Goal: Navigation & Orientation: Find specific page/section

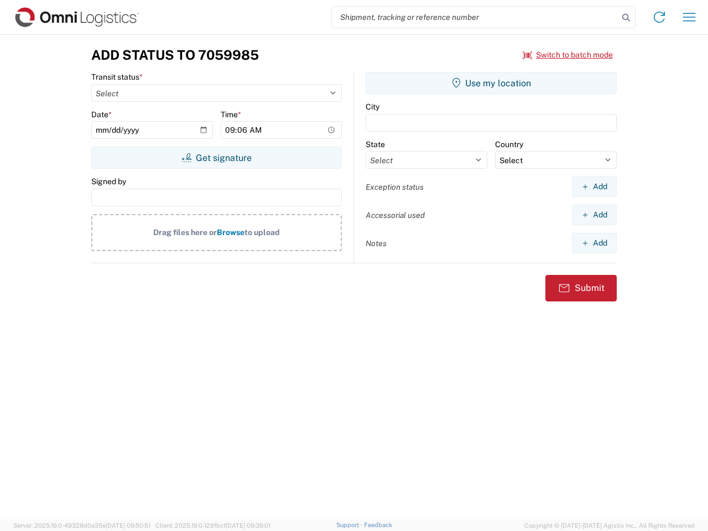
click at [475, 17] on input "search" at bounding box center [475, 17] width 286 height 21
click at [626, 18] on icon at bounding box center [625, 17] width 15 height 15
click at [659, 17] on icon at bounding box center [659, 17] width 18 height 18
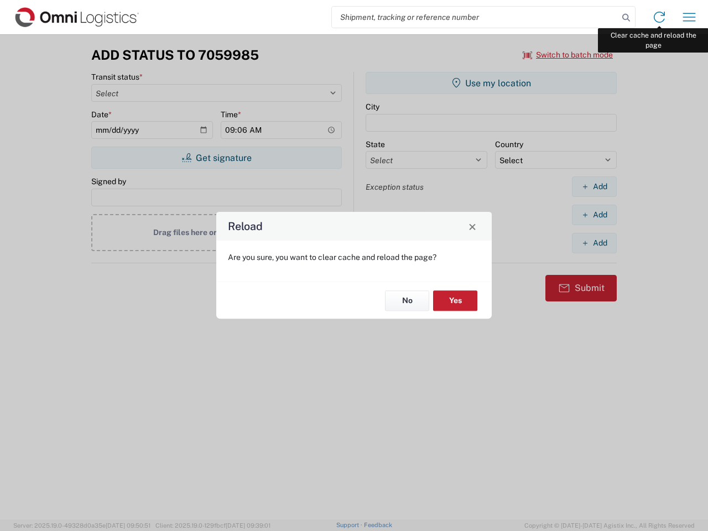
click at [689, 17] on div "Reload Are you sure, you want to clear cache and reload the page? No Yes" at bounding box center [354, 265] width 708 height 531
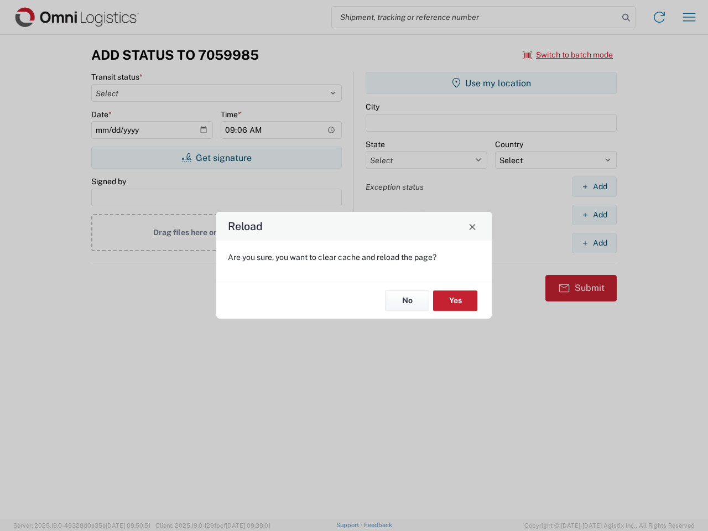
click at [568, 55] on div "Reload Are you sure, you want to clear cache and reload the page? No Yes" at bounding box center [354, 265] width 708 height 531
click at [216, 158] on div "Reload Are you sure, you want to clear cache and reload the page? No Yes" at bounding box center [354, 265] width 708 height 531
click at [491, 83] on div "Reload Are you sure, you want to clear cache and reload the page? No Yes" at bounding box center [354, 265] width 708 height 531
click at [594, 186] on div "Reload Are you sure, you want to clear cache and reload the page? No Yes" at bounding box center [354, 265] width 708 height 531
click at [594, 215] on div "Reload Are you sure, you want to clear cache and reload the page? No Yes" at bounding box center [354, 265] width 708 height 531
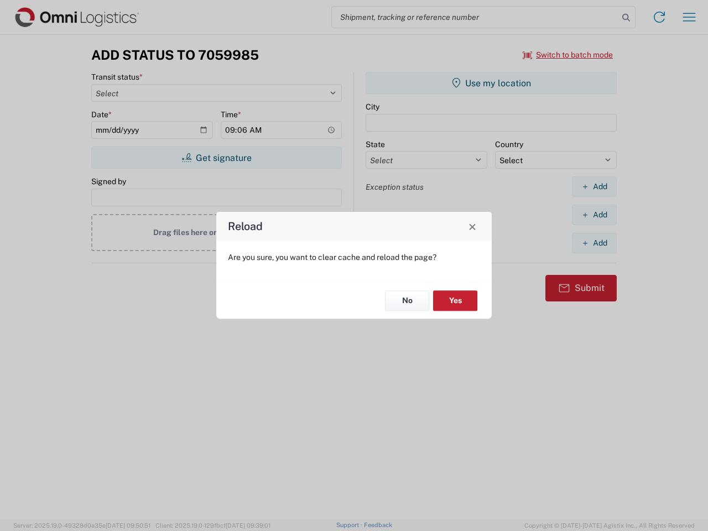
click at [594, 243] on div "Reload Are you sure, you want to clear cache and reload the page? No Yes" at bounding box center [354, 265] width 708 height 531
